Goal: Task Accomplishment & Management: Manage account settings

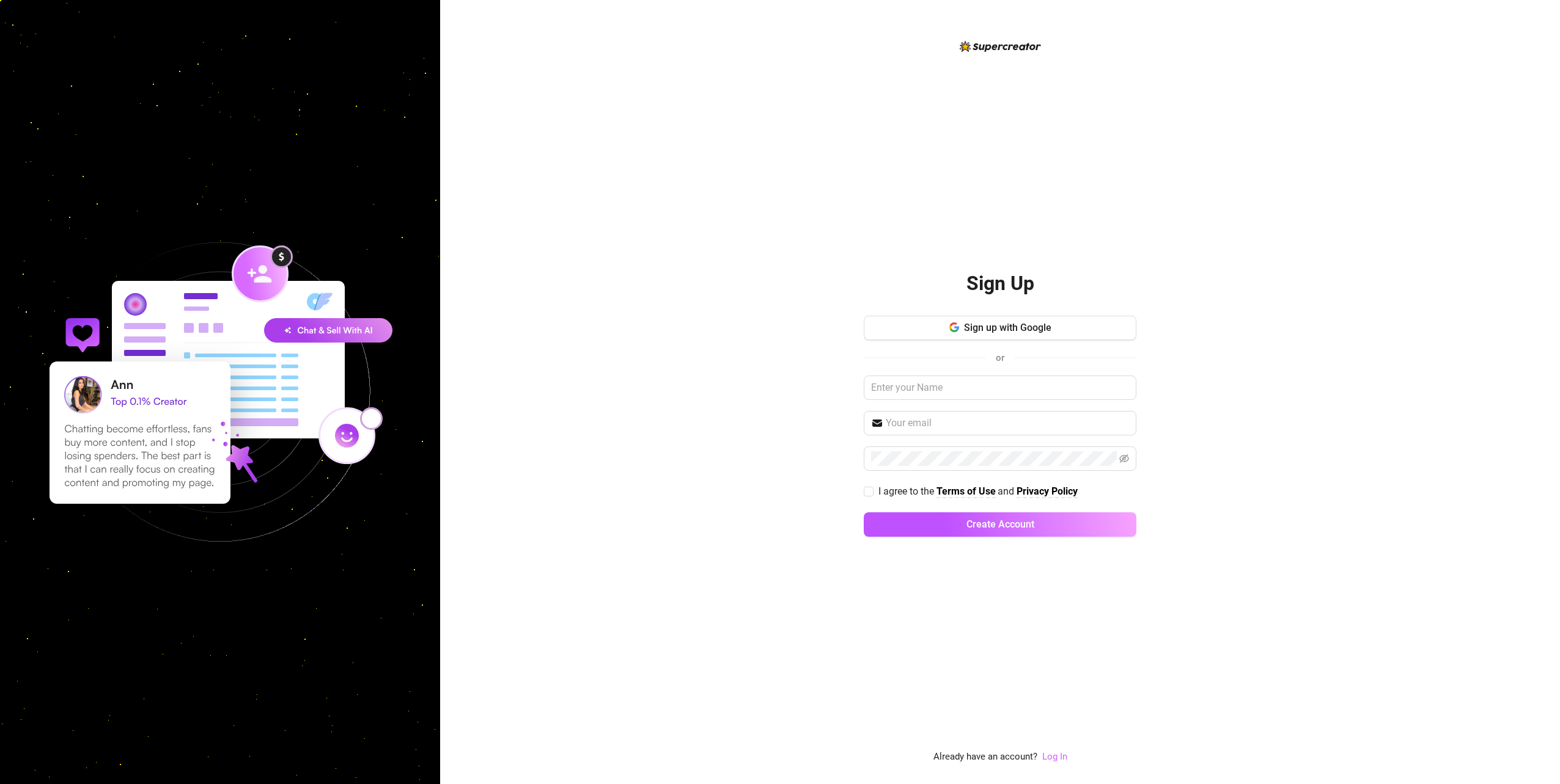
click at [1056, 760] on link "Log In" at bounding box center [1055, 757] width 25 height 11
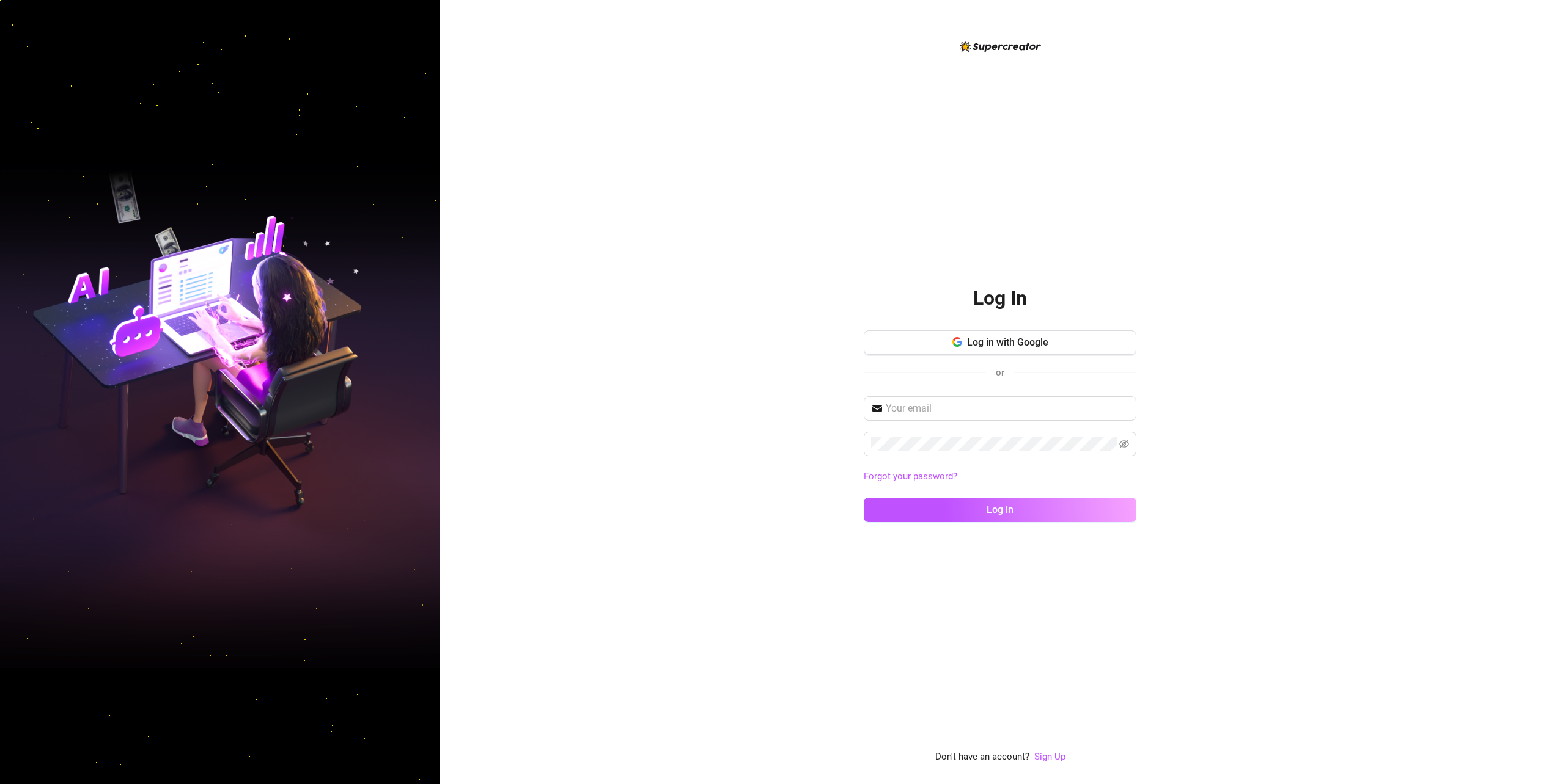
click at [929, 393] on div "Log in with Google or" at bounding box center [999, 363] width 272 height 66
click at [921, 408] on input "text" at bounding box center [1007, 408] width 244 height 14
type input "yerit118@gmail.com"
click at [1069, 513] on button "Log in" at bounding box center [999, 510] width 272 height 25
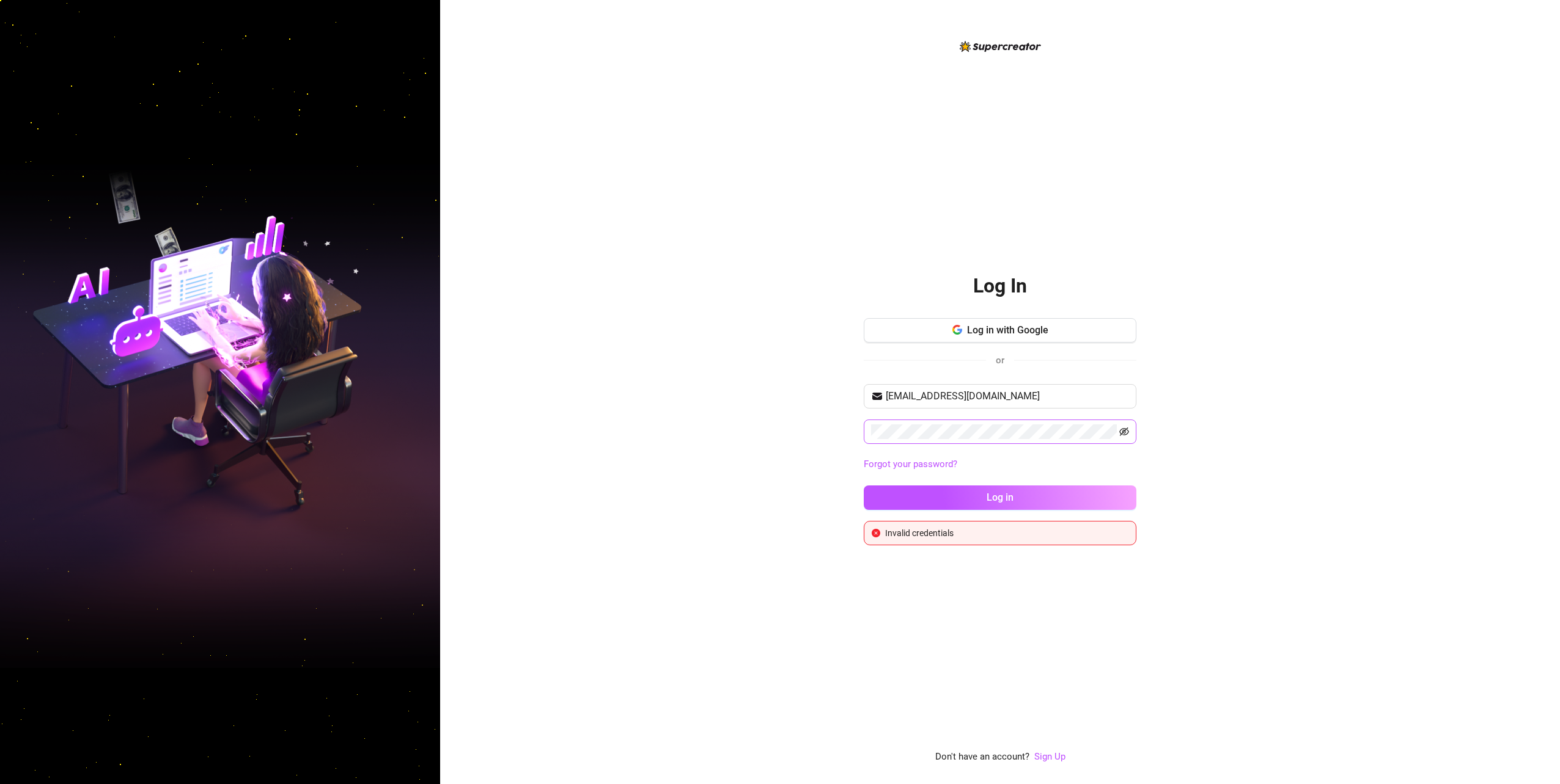
click at [1122, 427] on icon "eye-invisible" at bounding box center [1123, 432] width 10 height 10
click at [1208, 463] on div "Log In Log in with Google or yerit118@gmail.com Forgot your password? Log in In…" at bounding box center [1000, 392] width 1120 height 784
click at [1072, 496] on button "Log in" at bounding box center [999, 498] width 272 height 25
